Goal: Information Seeking & Learning: Learn about a topic

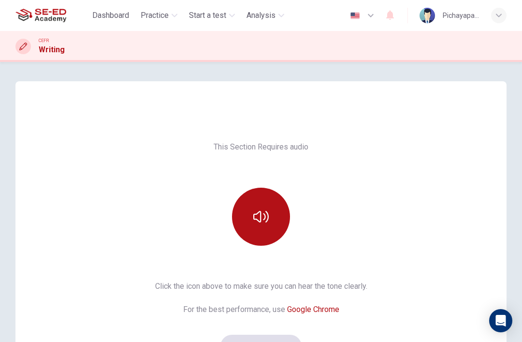
click at [158, 18] on span "Practice" at bounding box center [155, 16] width 28 height 12
click at [181, 50] on div "CEFR Writing" at bounding box center [261, 46] width 522 height 18
click at [166, 13] on span "Practice" at bounding box center [155, 16] width 28 height 12
click at [169, 13] on span "Practice" at bounding box center [155, 16] width 28 height 12
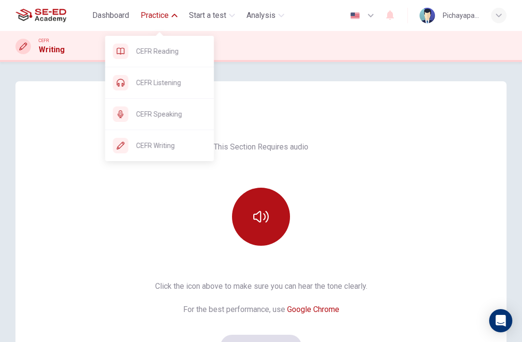
click at [164, 48] on span "CEFR Reading" at bounding box center [171, 51] width 70 height 12
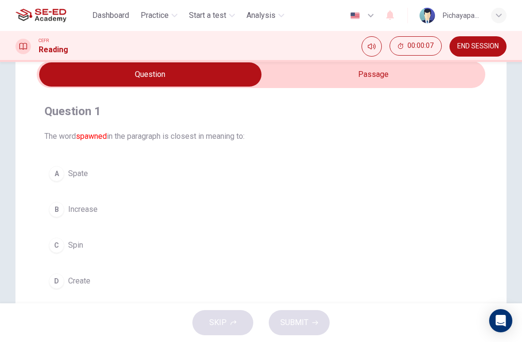
scroll to position [38, 0]
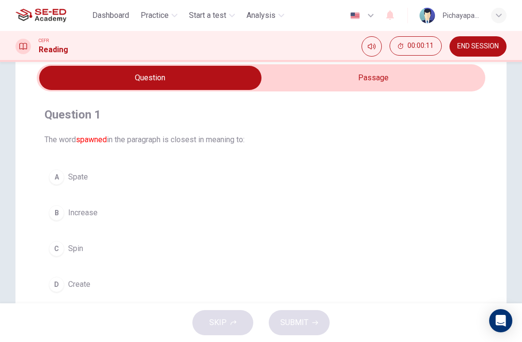
click at [315, 81] on input "checkbox" at bounding box center [150, 78] width 673 height 24
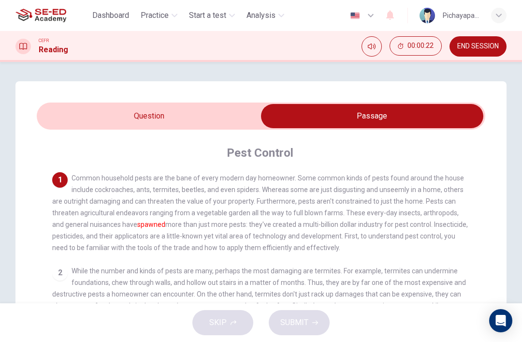
scroll to position [0, 0]
click at [112, 110] on input "checkbox" at bounding box center [372, 116] width 673 height 24
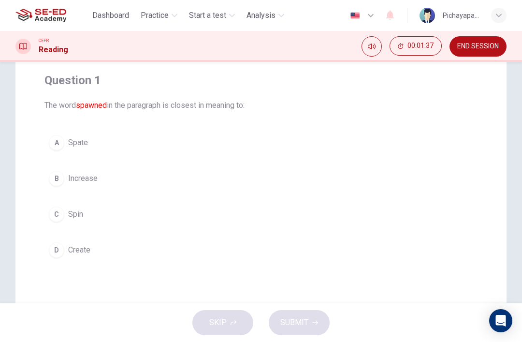
scroll to position [75, 0]
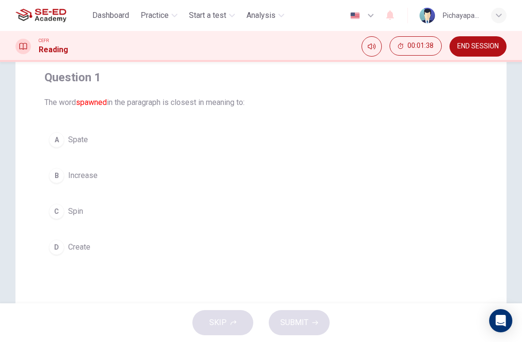
click at [220, 181] on button "B Increase" at bounding box center [260, 175] width 433 height 24
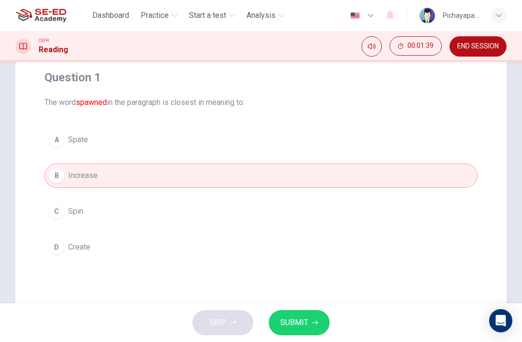
click at [301, 322] on span "SUBMIT" at bounding box center [294, 323] width 28 height 14
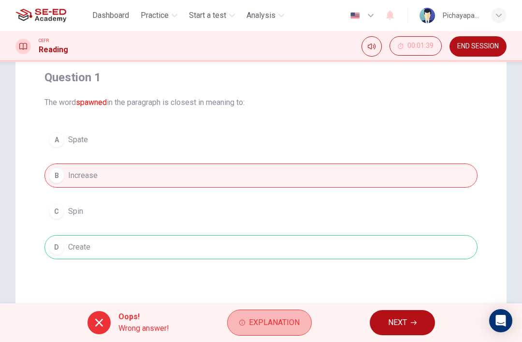
click at [281, 318] on span "Explanation" at bounding box center [274, 323] width 51 height 14
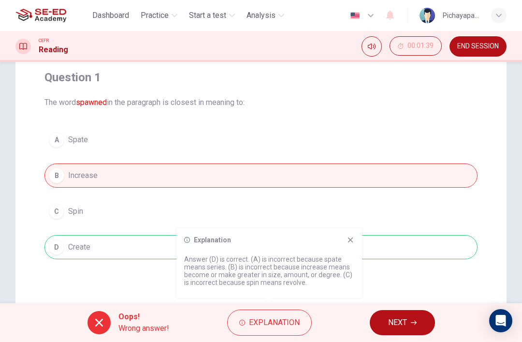
click at [348, 227] on div "A Spate B Increase C Spin D Create" at bounding box center [260, 194] width 433 height 132
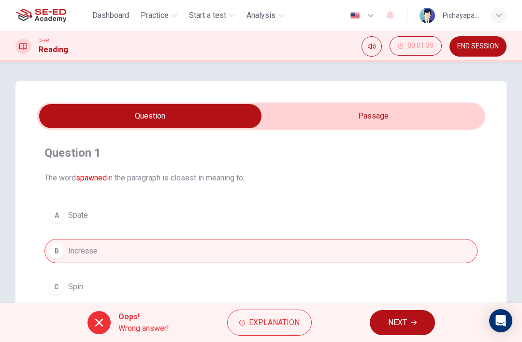
scroll to position [0, 0]
click at [338, 117] on input "checkbox" at bounding box center [150, 116] width 673 height 24
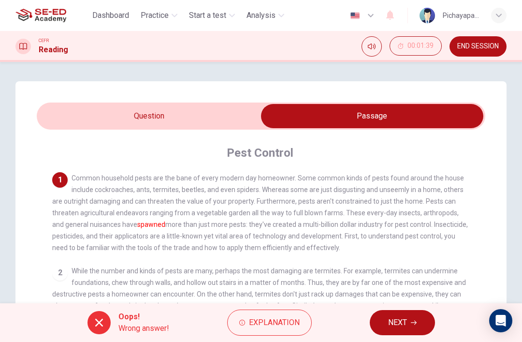
click at [408, 321] on button "NEXT" at bounding box center [402, 322] width 65 height 25
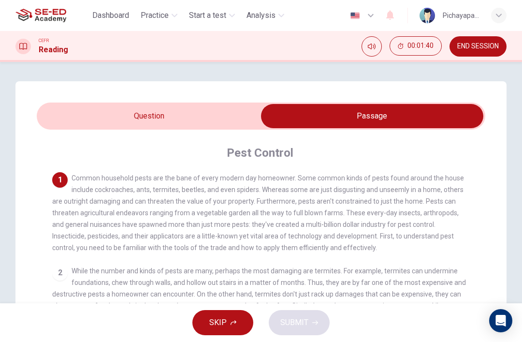
click at [137, 105] on input "checkbox" at bounding box center [372, 116] width 673 height 24
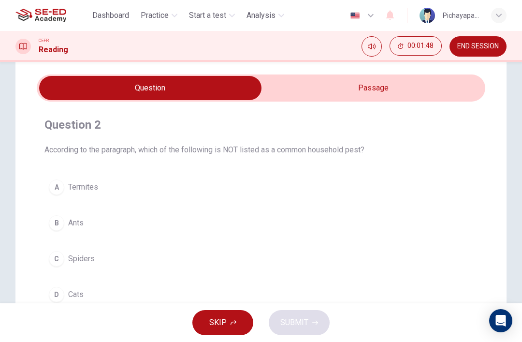
scroll to position [23, 0]
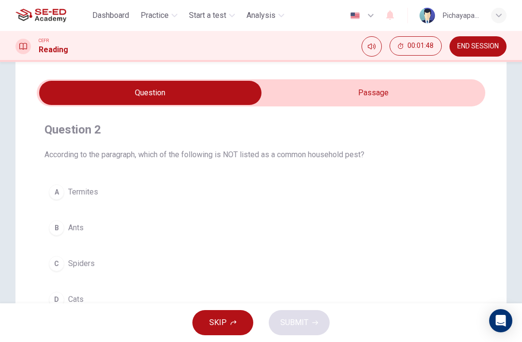
click at [316, 85] on input "checkbox" at bounding box center [150, 93] width 673 height 24
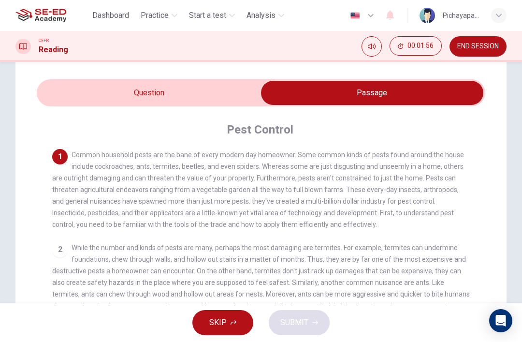
click at [125, 92] on input "checkbox" at bounding box center [372, 93] width 673 height 24
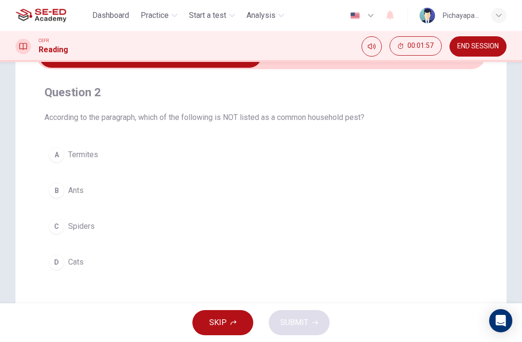
scroll to position [95, 0]
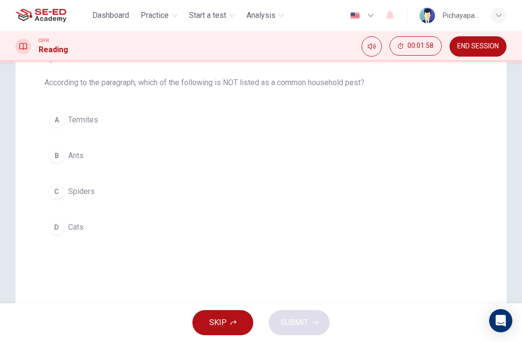
click at [58, 228] on div "D" at bounding box center [56, 226] width 15 height 15
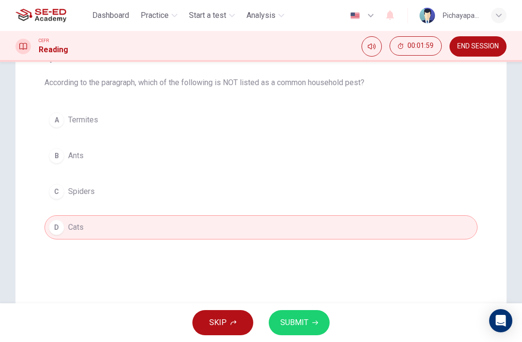
click at [307, 314] on button "SUBMIT" at bounding box center [299, 322] width 61 height 25
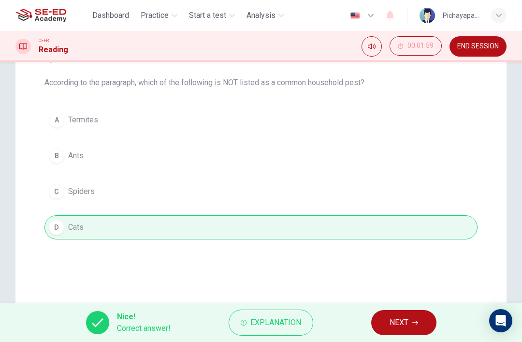
click at [406, 333] on button "NEXT" at bounding box center [403, 322] width 65 height 25
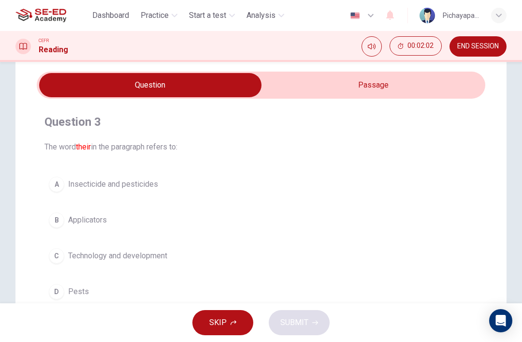
scroll to position [32, 0]
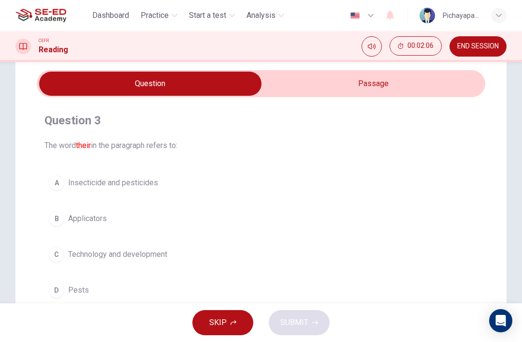
click at [317, 82] on input "checkbox" at bounding box center [150, 84] width 673 height 24
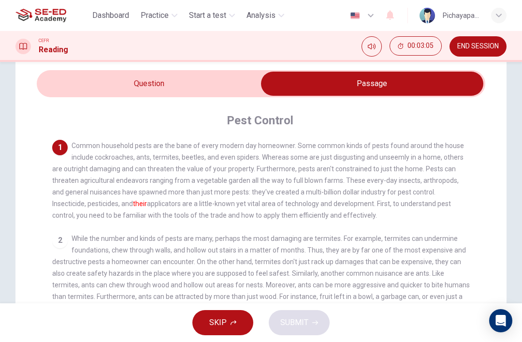
click at [154, 81] on input "checkbox" at bounding box center [372, 84] width 673 height 24
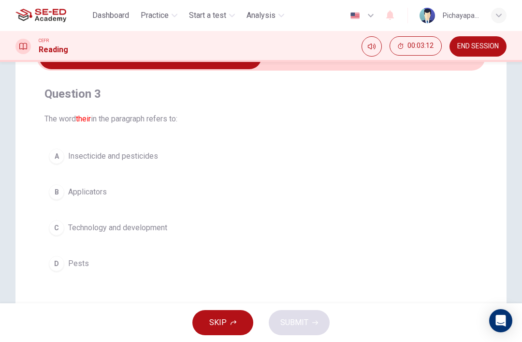
scroll to position [41, 0]
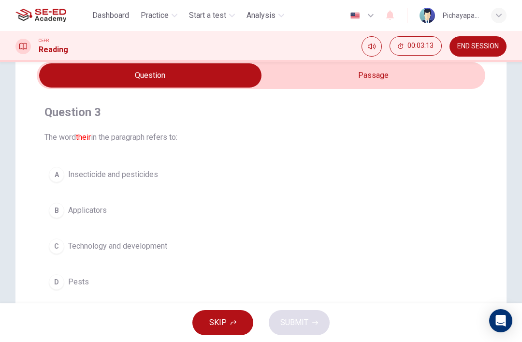
click at [310, 70] on input "checkbox" at bounding box center [150, 75] width 673 height 24
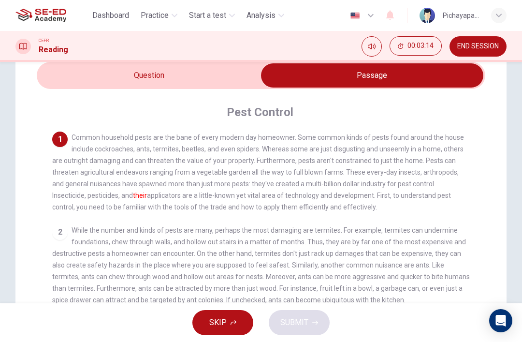
click at [117, 86] on input "checkbox" at bounding box center [372, 75] width 673 height 24
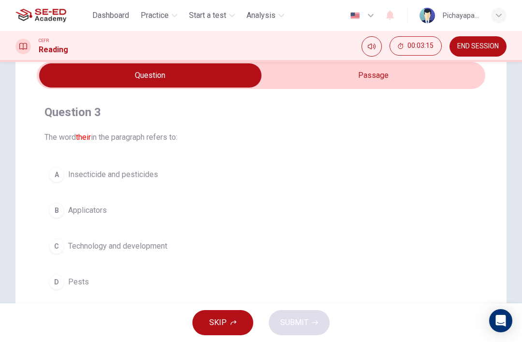
click at [57, 283] on div "D" at bounding box center [56, 281] width 15 height 15
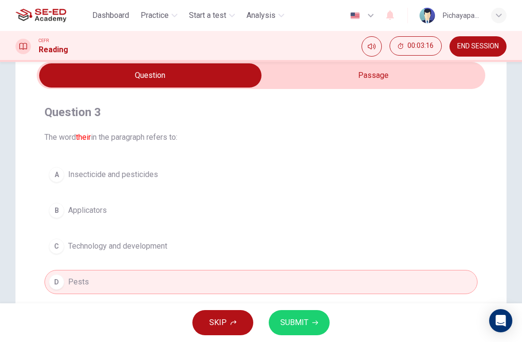
click at [307, 332] on button "SUBMIT" at bounding box center [299, 322] width 61 height 25
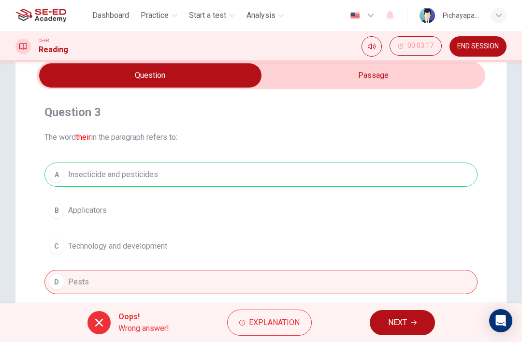
click at [390, 327] on span "NEXT" at bounding box center [397, 323] width 19 height 14
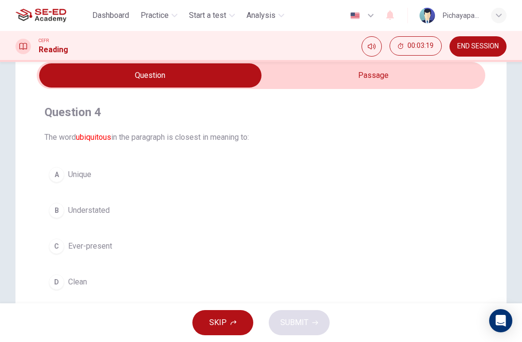
click at [320, 81] on input "checkbox" at bounding box center [150, 75] width 673 height 24
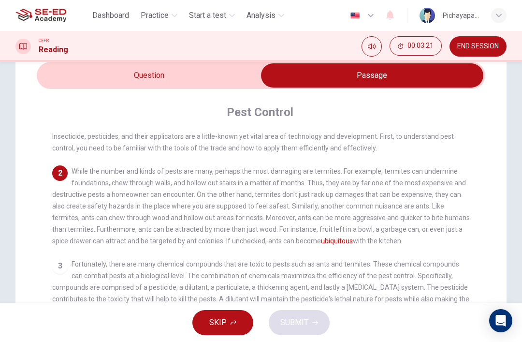
scroll to position [62, 0]
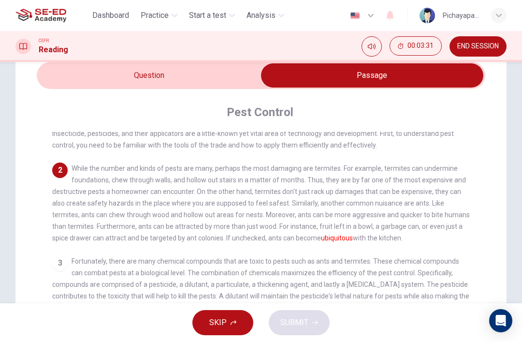
click at [123, 78] on input "checkbox" at bounding box center [372, 75] width 673 height 24
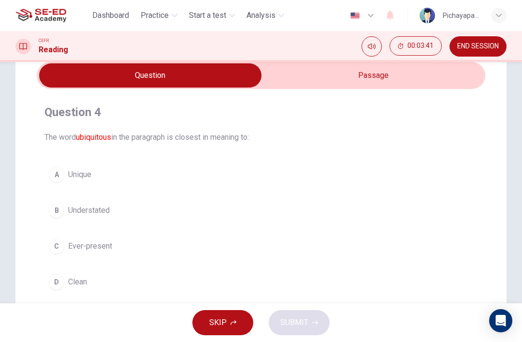
click at [57, 213] on div "B" at bounding box center [56, 210] width 15 height 15
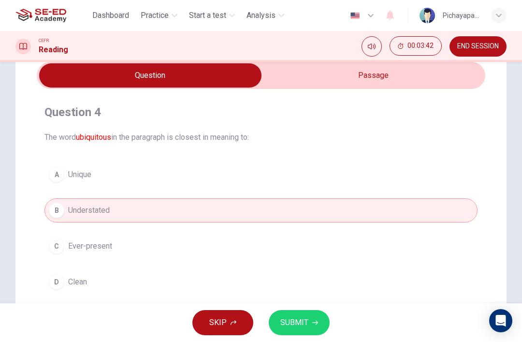
click at [311, 325] on button "SUBMIT" at bounding box center [299, 322] width 61 height 25
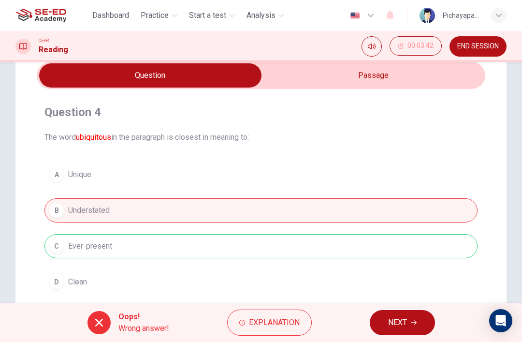
click at [289, 322] on span "Explanation" at bounding box center [274, 323] width 51 height 14
click at [404, 319] on span "NEXT" at bounding box center [397, 323] width 19 height 14
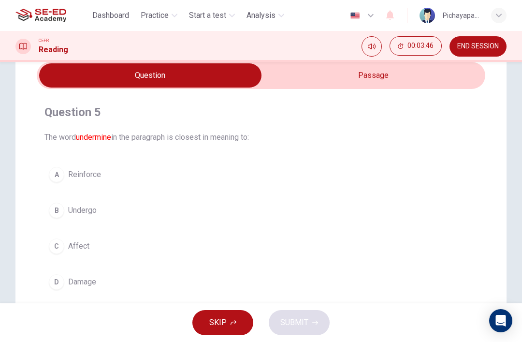
click at [366, 86] on input "checkbox" at bounding box center [150, 75] width 673 height 24
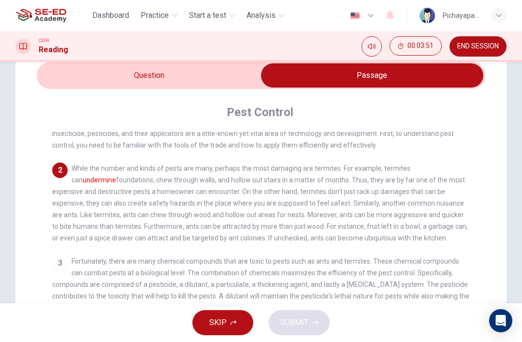
click at [218, 76] on input "checkbox" at bounding box center [372, 75] width 673 height 24
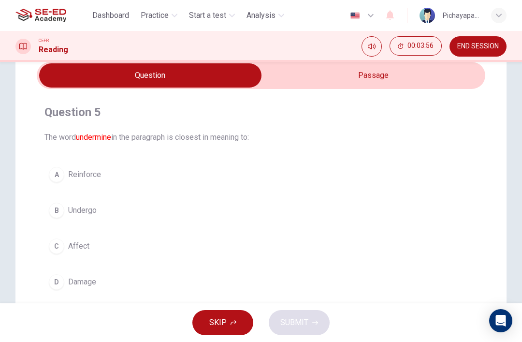
click at [358, 72] on input "checkbox" at bounding box center [150, 75] width 673 height 24
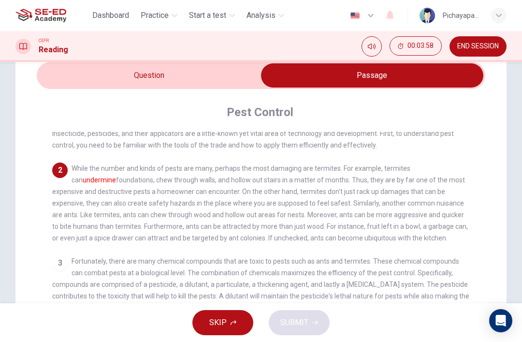
click at [220, 71] on input "checkbox" at bounding box center [372, 75] width 673 height 24
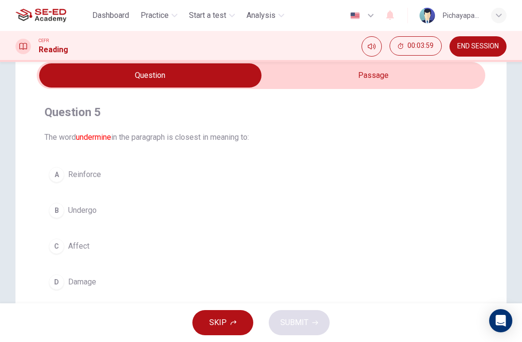
click at [353, 73] on input "checkbox" at bounding box center [150, 75] width 673 height 24
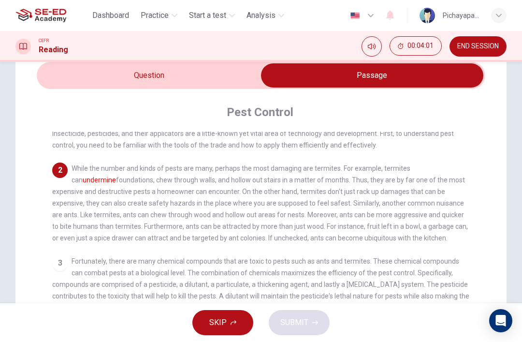
click at [220, 76] on input "checkbox" at bounding box center [372, 75] width 673 height 24
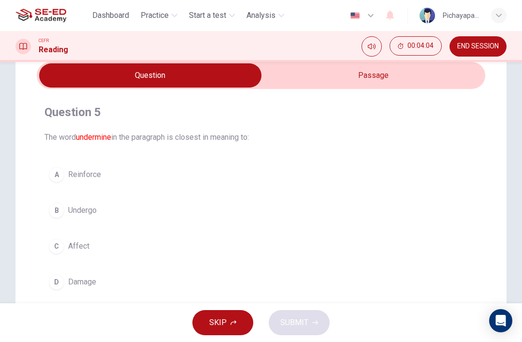
click at [258, 287] on button "D Damage" at bounding box center [260, 282] width 433 height 24
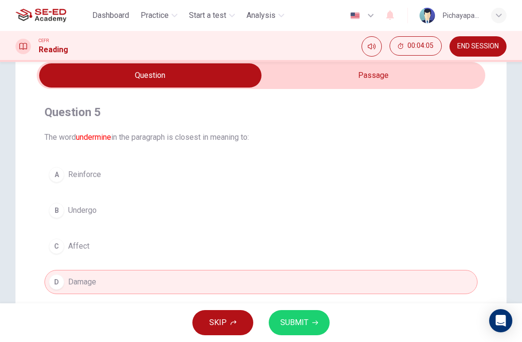
click at [315, 322] on icon "button" at bounding box center [315, 323] width 6 height 6
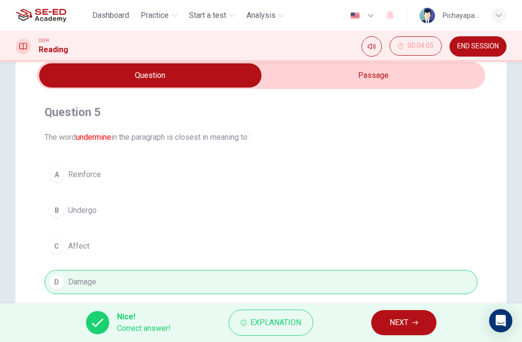
click at [399, 333] on button "NEXT" at bounding box center [403, 322] width 65 height 25
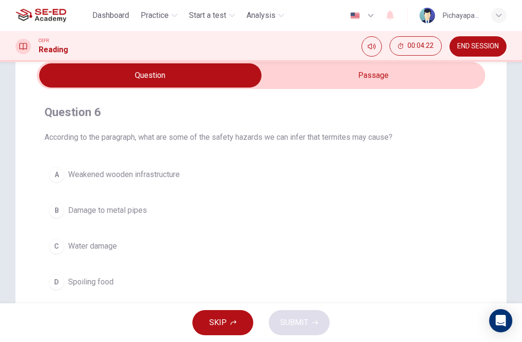
click at [278, 78] on input "checkbox" at bounding box center [150, 75] width 673 height 24
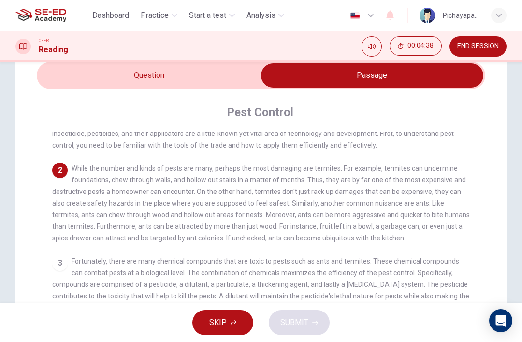
click at [163, 75] on input "checkbox" at bounding box center [372, 75] width 673 height 24
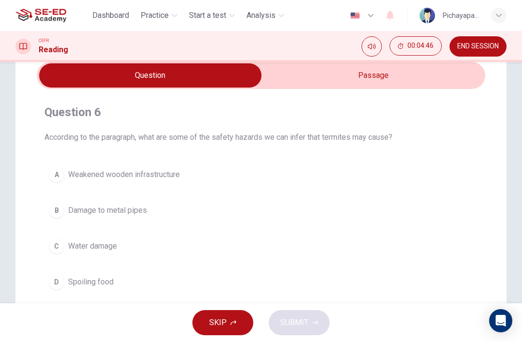
click at [289, 76] on input "checkbox" at bounding box center [150, 75] width 673 height 24
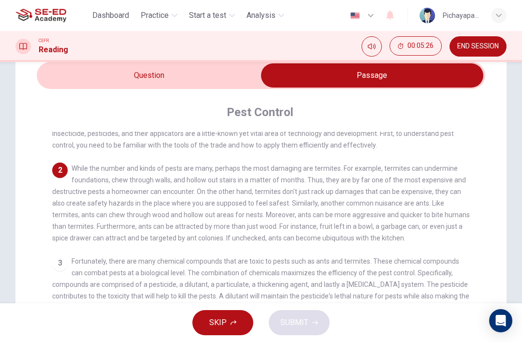
click at [129, 82] on input "checkbox" at bounding box center [372, 75] width 673 height 24
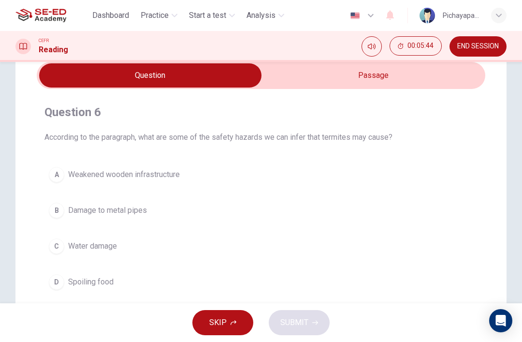
click at [280, 81] on input "checkbox" at bounding box center [150, 75] width 673 height 24
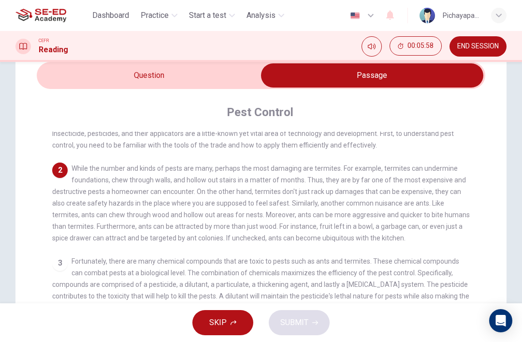
click at [146, 68] on input "checkbox" at bounding box center [372, 75] width 673 height 24
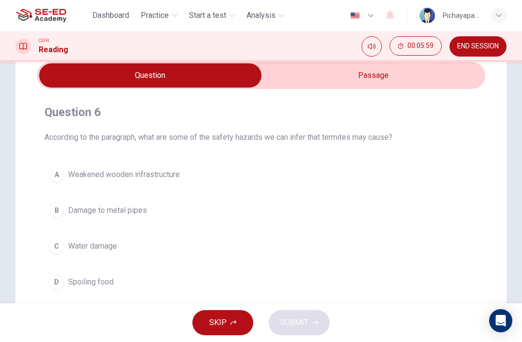
click at [54, 175] on div "A" at bounding box center [56, 174] width 15 height 15
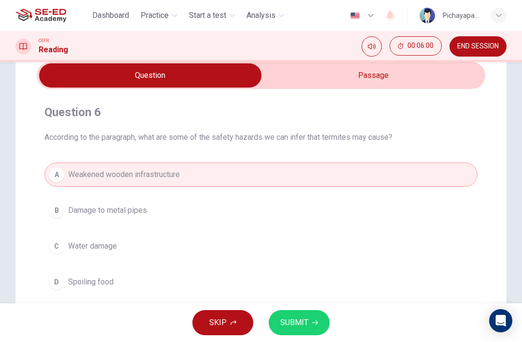
click at [299, 332] on button "SUBMIT" at bounding box center [299, 322] width 61 height 25
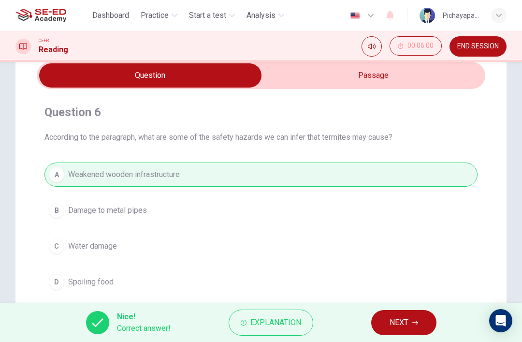
click at [415, 321] on icon "button" at bounding box center [415, 323] width 6 height 6
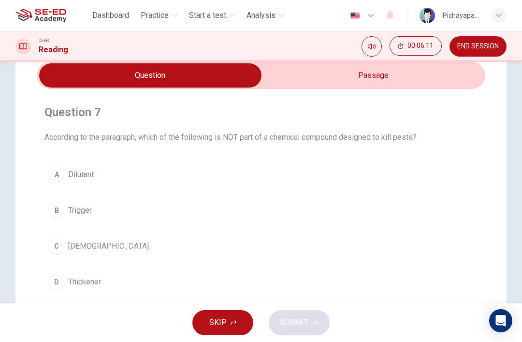
click at [284, 79] on input "checkbox" at bounding box center [150, 75] width 673 height 24
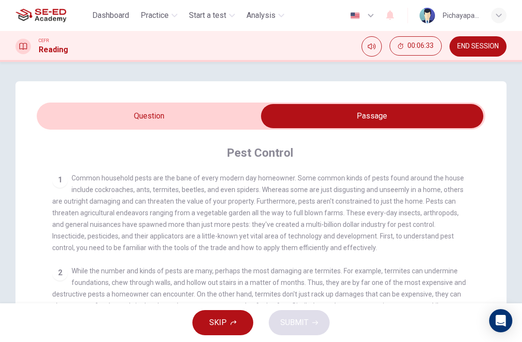
scroll to position [0, 0]
click at [84, 113] on input "checkbox" at bounding box center [372, 116] width 673 height 24
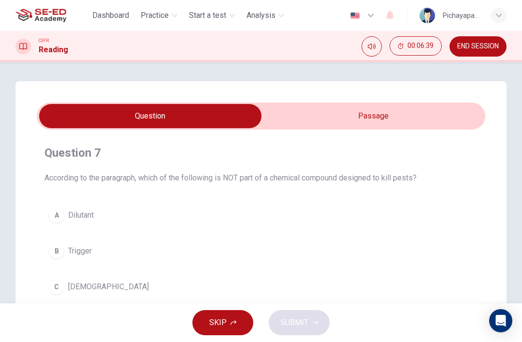
click at [319, 107] on input "checkbox" at bounding box center [150, 116] width 673 height 24
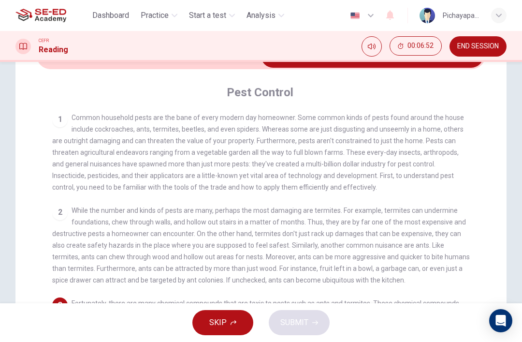
click at [102, 62] on input "checkbox" at bounding box center [372, 56] width 673 height 24
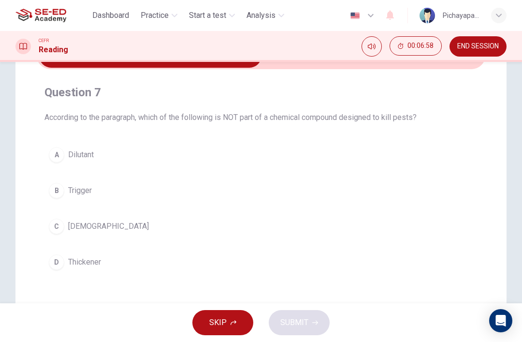
click at [292, 66] on input "checkbox" at bounding box center [150, 56] width 673 height 24
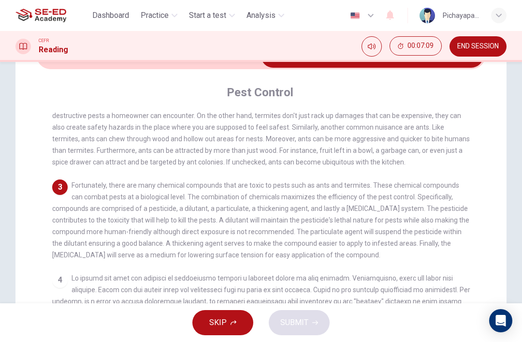
scroll to position [123, 0]
click at [178, 73] on div "Pest Control 1 Common household pests are the bane of every modern day homeowne…" at bounding box center [261, 271] width 449 height 404
click at [195, 67] on input "checkbox" at bounding box center [372, 56] width 673 height 24
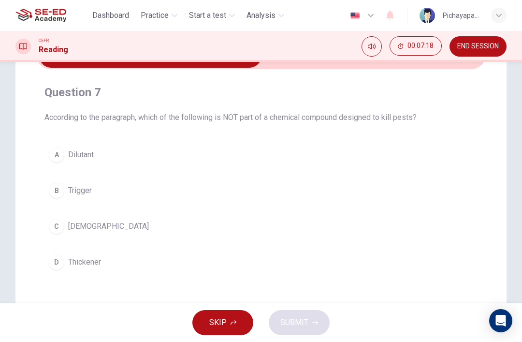
click at [222, 188] on button "B Trigger" at bounding box center [260, 190] width 433 height 24
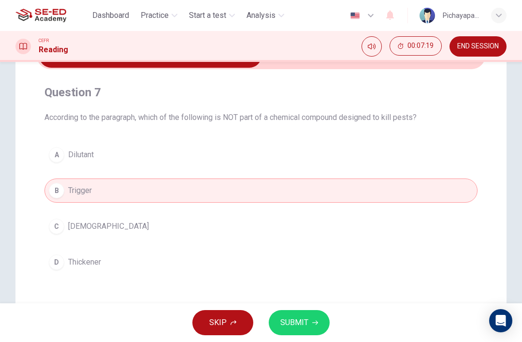
click at [306, 329] on button "SUBMIT" at bounding box center [299, 322] width 61 height 25
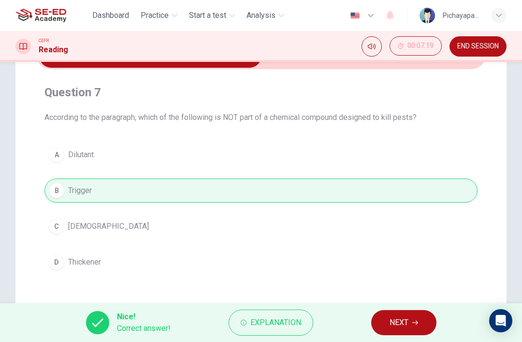
click at [398, 320] on span "NEXT" at bounding box center [399, 323] width 19 height 14
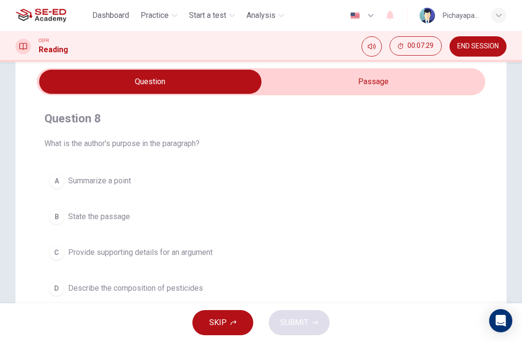
scroll to position [35, 0]
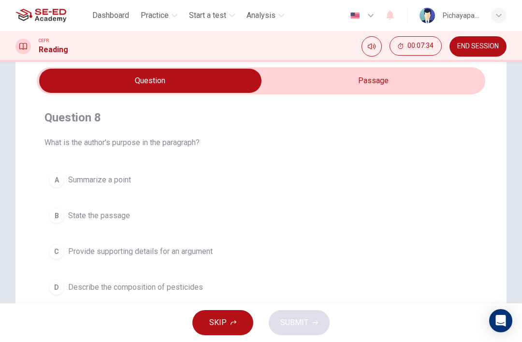
click at [291, 88] on input "checkbox" at bounding box center [150, 81] width 673 height 24
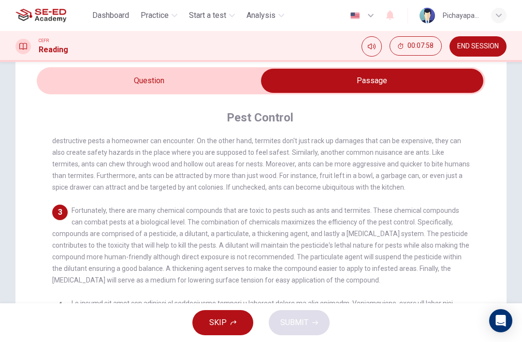
click at [206, 82] on input "checkbox" at bounding box center [372, 81] width 673 height 24
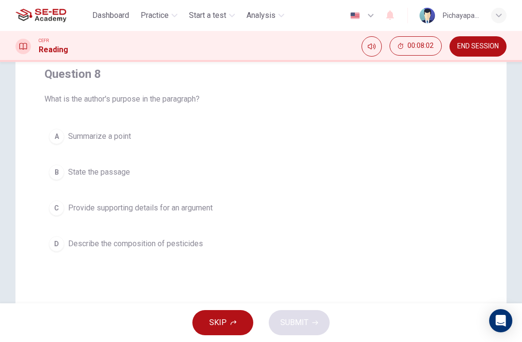
scroll to position [80, 0]
click at [408, 215] on button "C Provide supporting details for an argument" at bounding box center [260, 207] width 433 height 24
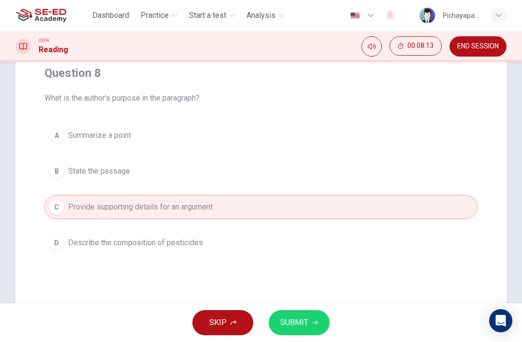
click at [318, 325] on button "SUBMIT" at bounding box center [299, 322] width 61 height 25
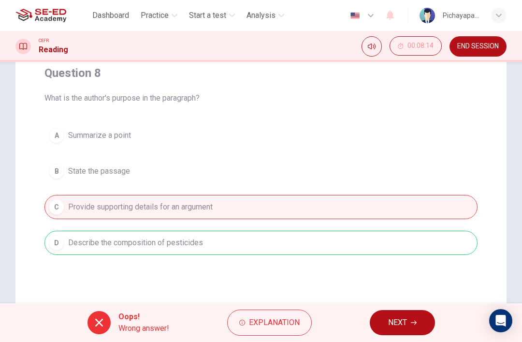
click at [288, 311] on button "Explanation" at bounding box center [269, 322] width 85 height 26
click at [359, 153] on div "A Summarize a point B State the passage C Provide supporting details for an arg…" at bounding box center [260, 189] width 433 height 132
click at [412, 322] on icon "button" at bounding box center [414, 323] width 6 height 6
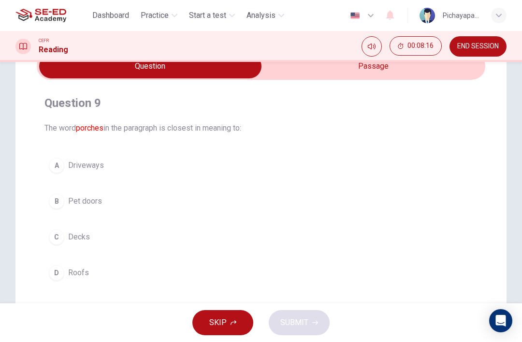
scroll to position [44, 0]
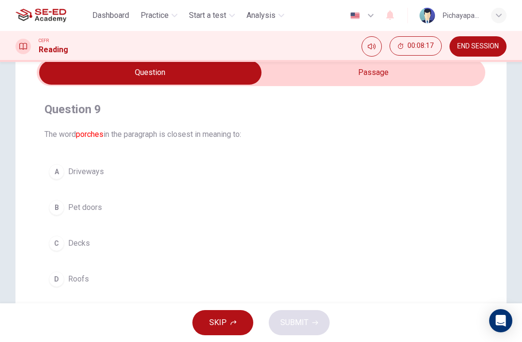
click at [377, 80] on input "checkbox" at bounding box center [150, 72] width 673 height 24
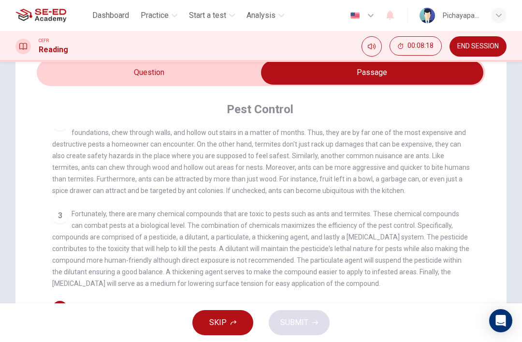
click at [231, 73] on input "checkbox" at bounding box center [372, 72] width 673 height 24
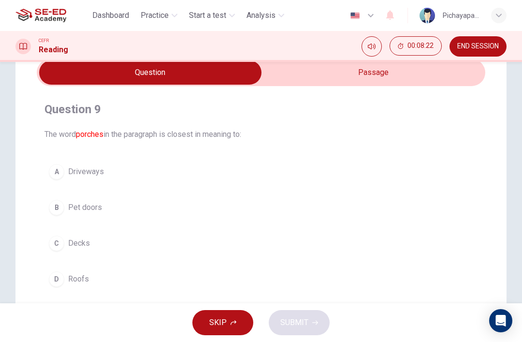
click at [376, 80] on input "checkbox" at bounding box center [150, 72] width 673 height 24
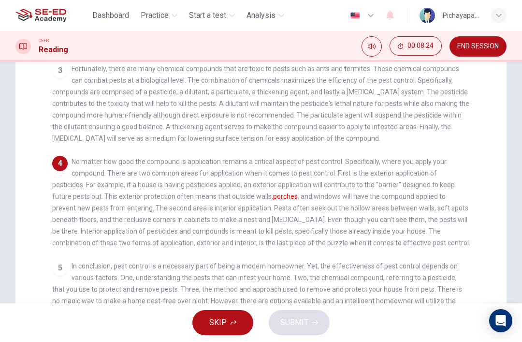
scroll to position [193, 0]
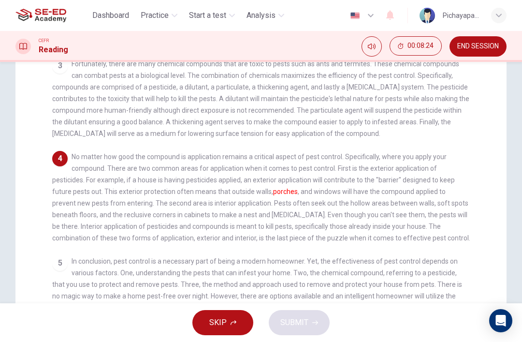
click at [428, 198] on span "No matter how good the compound is application remains a critical aspect of pes…" at bounding box center [261, 197] width 418 height 89
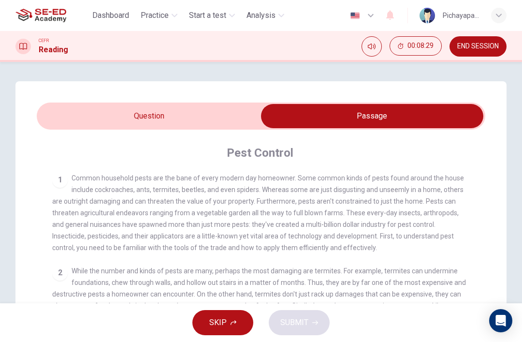
scroll to position [0, 0]
click at [164, 122] on input "checkbox" at bounding box center [372, 116] width 673 height 24
checkbox input "false"
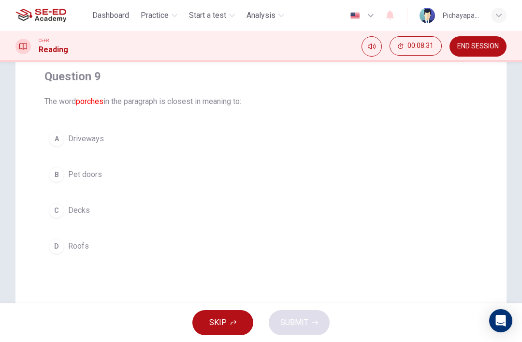
scroll to position [75, 0]
click at [53, 247] on div "D" at bounding box center [56, 246] width 15 height 15
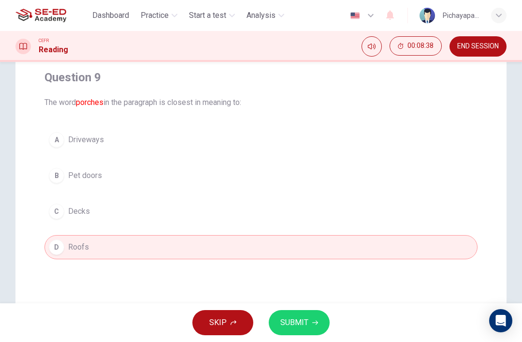
click at [328, 324] on button "SUBMIT" at bounding box center [299, 322] width 61 height 25
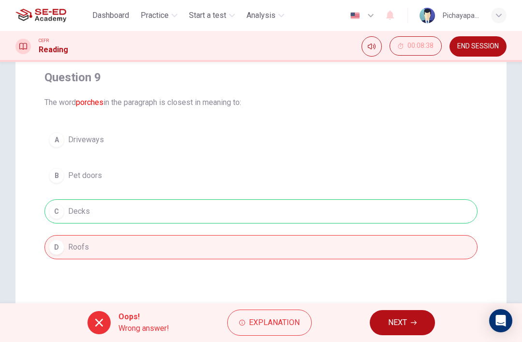
click at [408, 310] on button "NEXT" at bounding box center [402, 322] width 65 height 25
